Goal: Information Seeking & Learning: Compare options

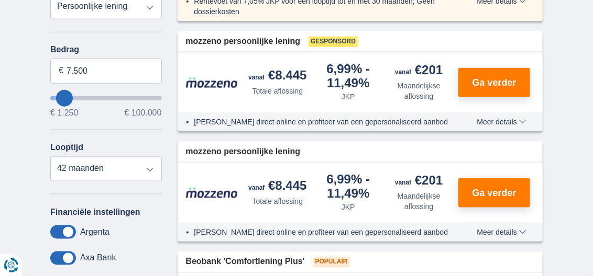
scroll to position [314, 0]
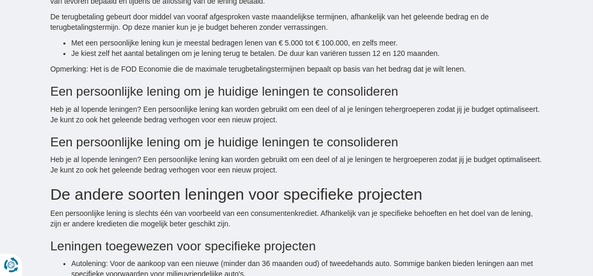
scroll to position [1780, 0]
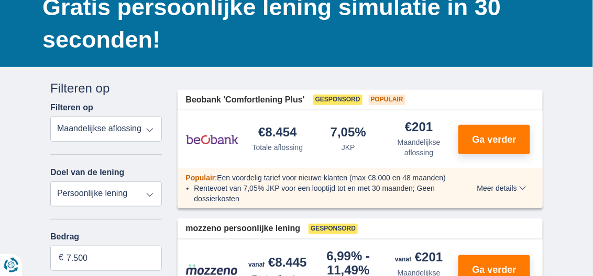
scroll to position [104, 0]
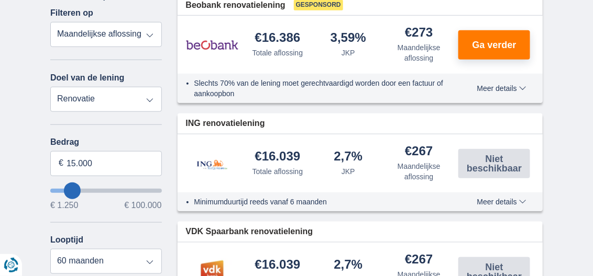
scroll to position [209, 0]
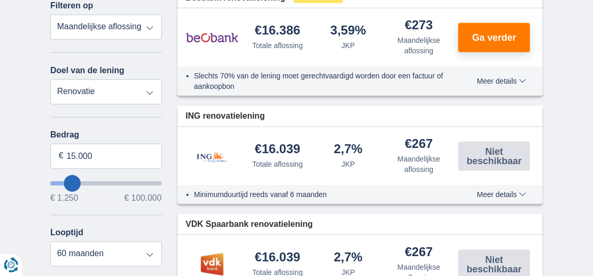
click at [523, 79] on span "Meer details" at bounding box center [501, 80] width 49 height 7
click at [0, 0] on span "Minder details" at bounding box center [0, 0] width 0 height 0
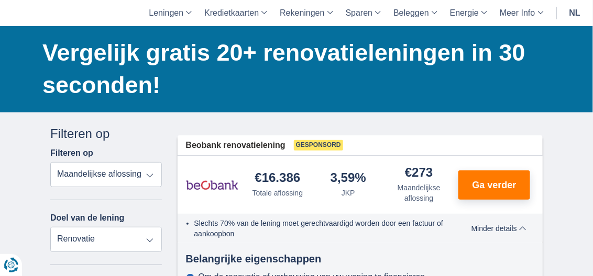
scroll to position [0, 0]
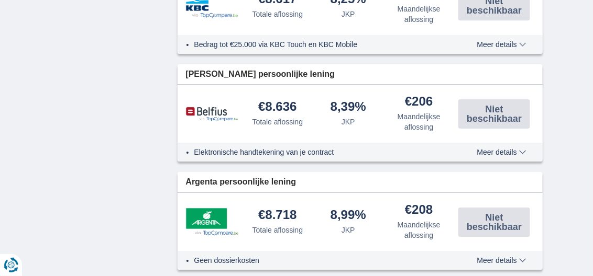
scroll to position [995, 0]
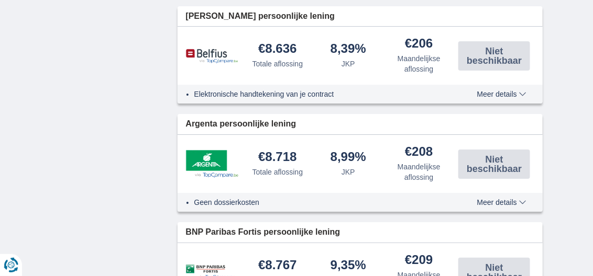
click at [506, 199] on span "Meer details" at bounding box center [501, 202] width 49 height 7
click at [0, 0] on span "Minder details" at bounding box center [0, 0] width 0 height 0
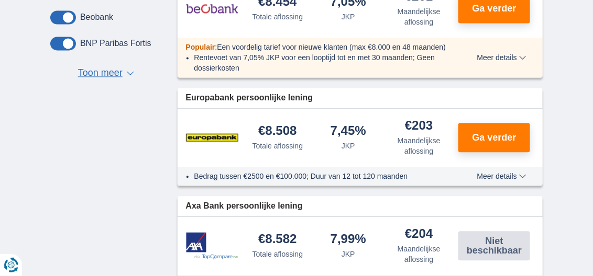
scroll to position [576, 0]
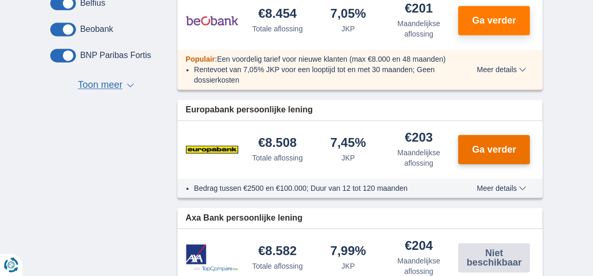
click at [498, 145] on span "Ga verder" at bounding box center [494, 149] width 44 height 9
